Goal: Find specific page/section: Find specific page/section

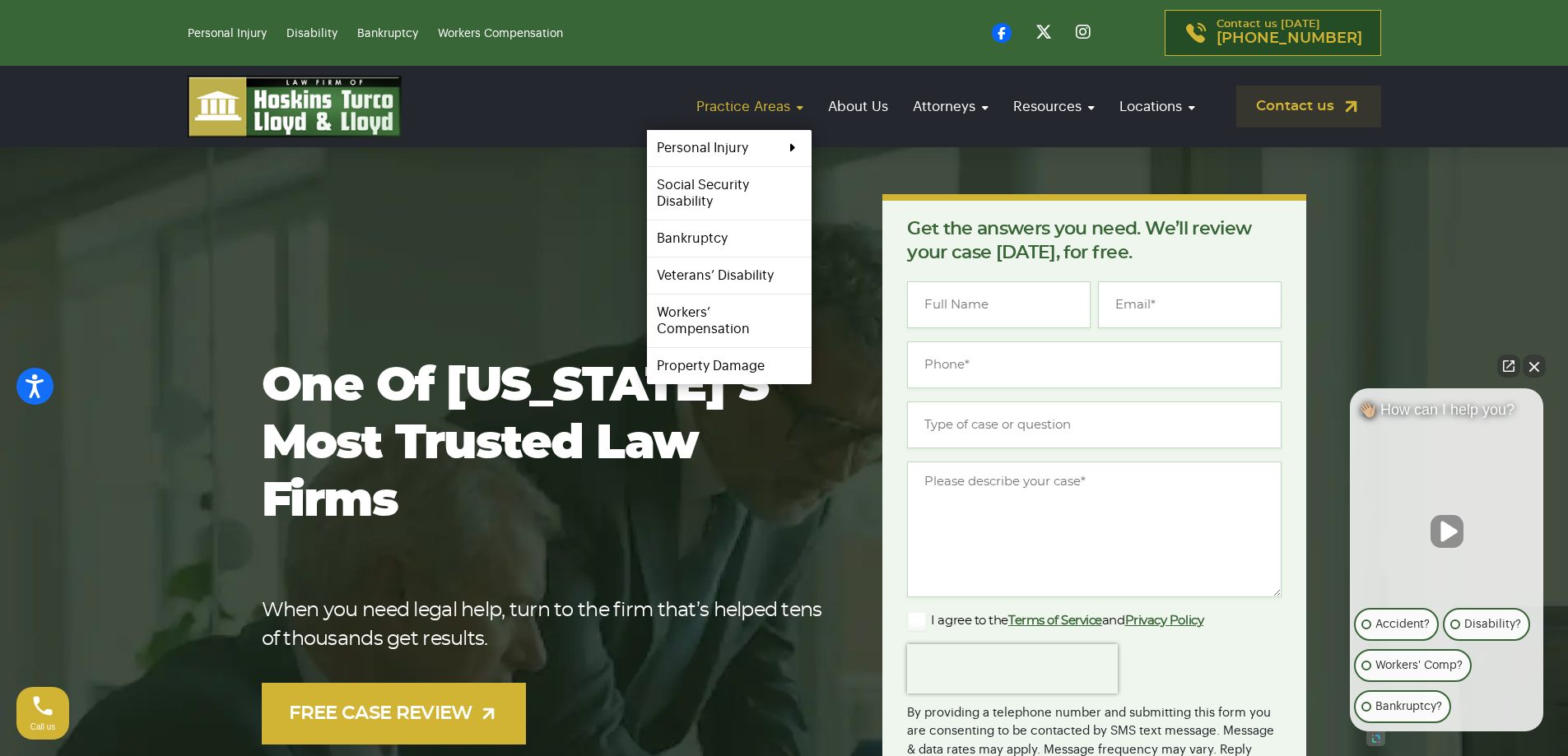
click at [772, 102] on link "Practice Areas" at bounding box center [749, 107] width 124 height 47
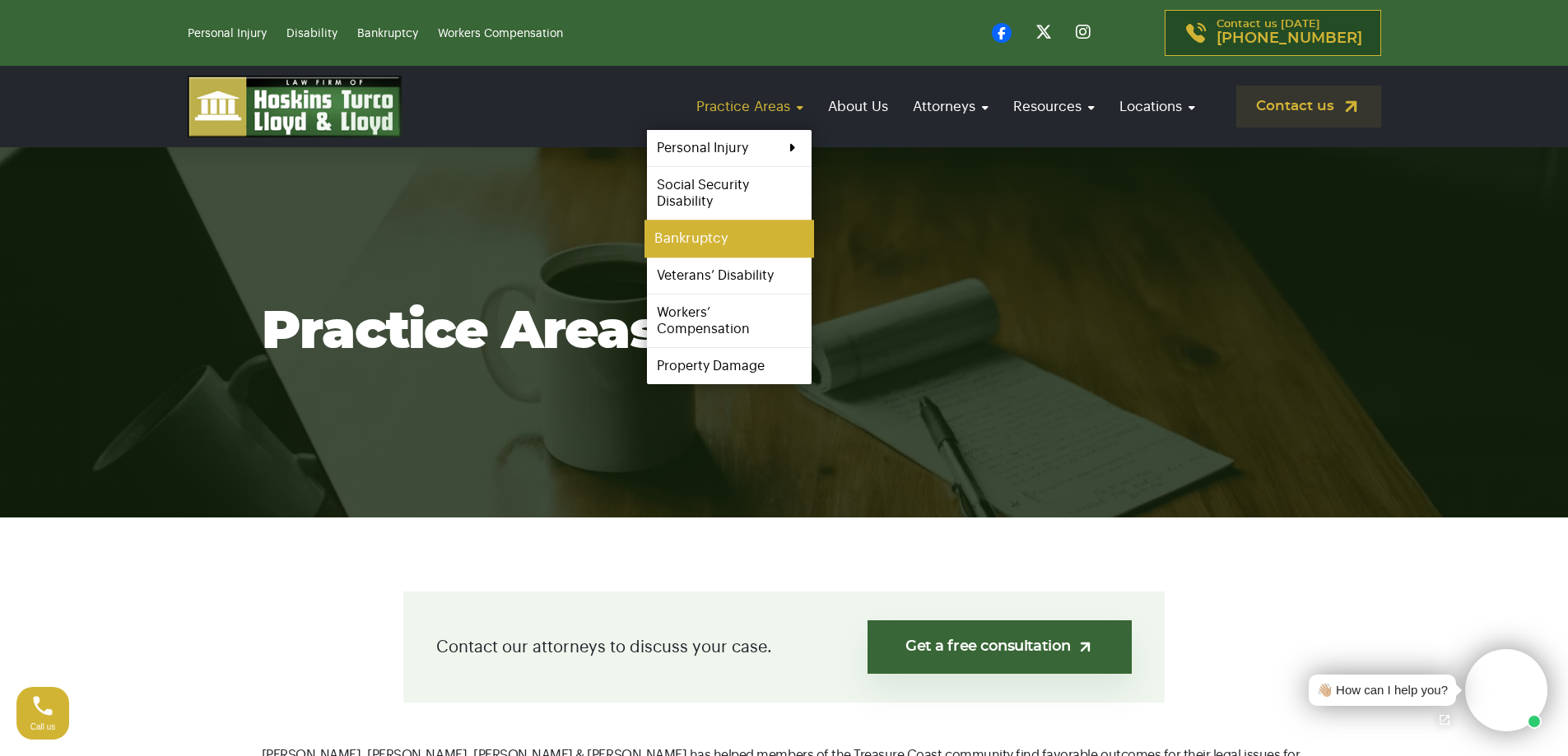
click at [715, 246] on link "Bankruptcy" at bounding box center [730, 239] width 170 height 37
